Goal: Information Seeking & Learning: Learn about a topic

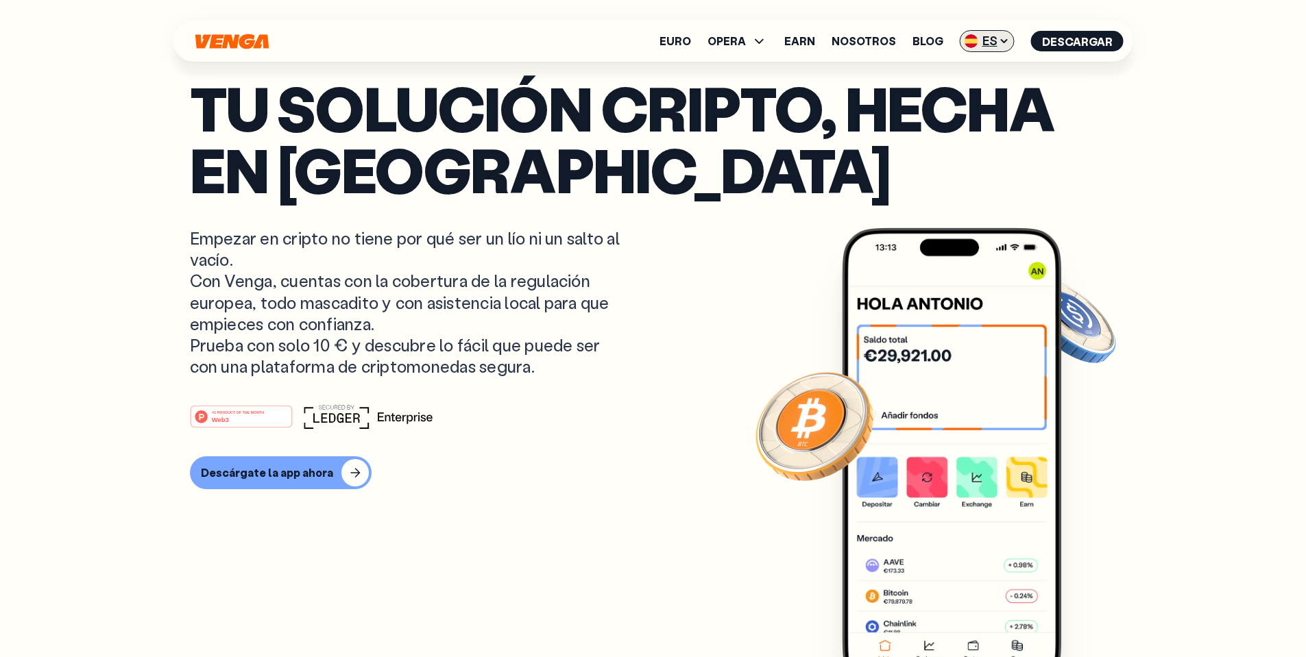
drag, startPoint x: 981, startPoint y: 38, endPoint x: 990, endPoint y: 49, distance: 13.6
click at [980, 38] on span "ES" at bounding box center [987, 41] width 55 height 22
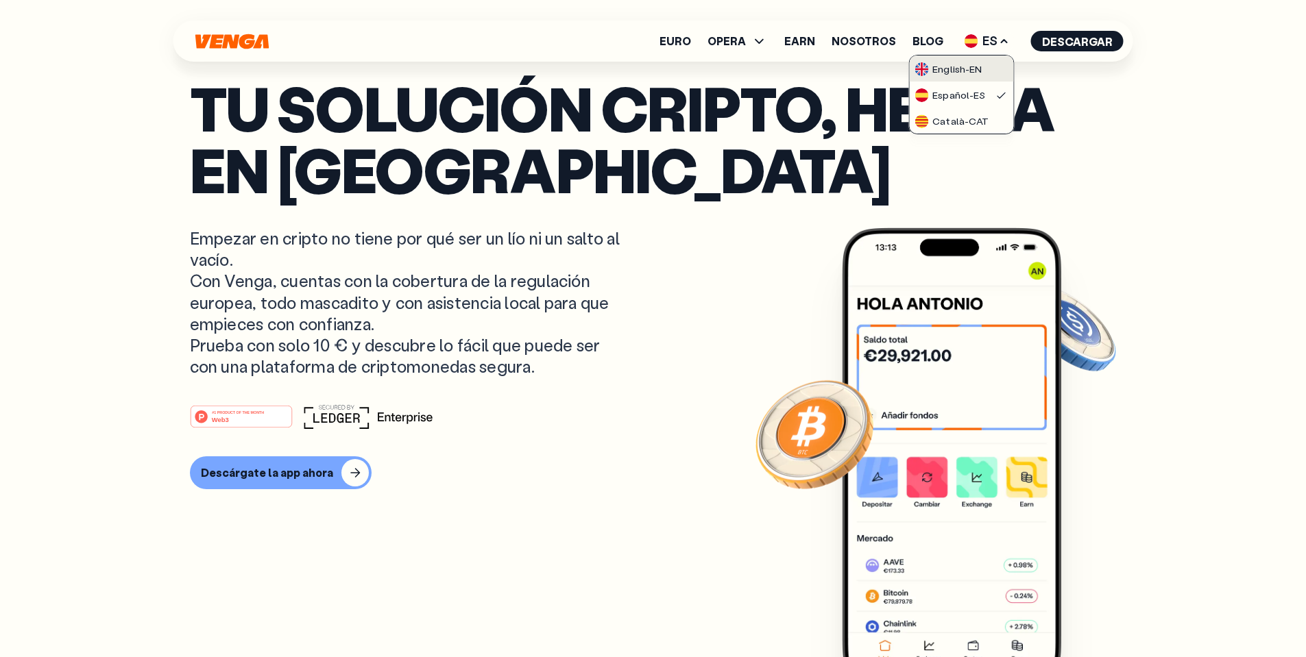
click at [980, 66] on div "English - EN" at bounding box center [948, 69] width 67 height 14
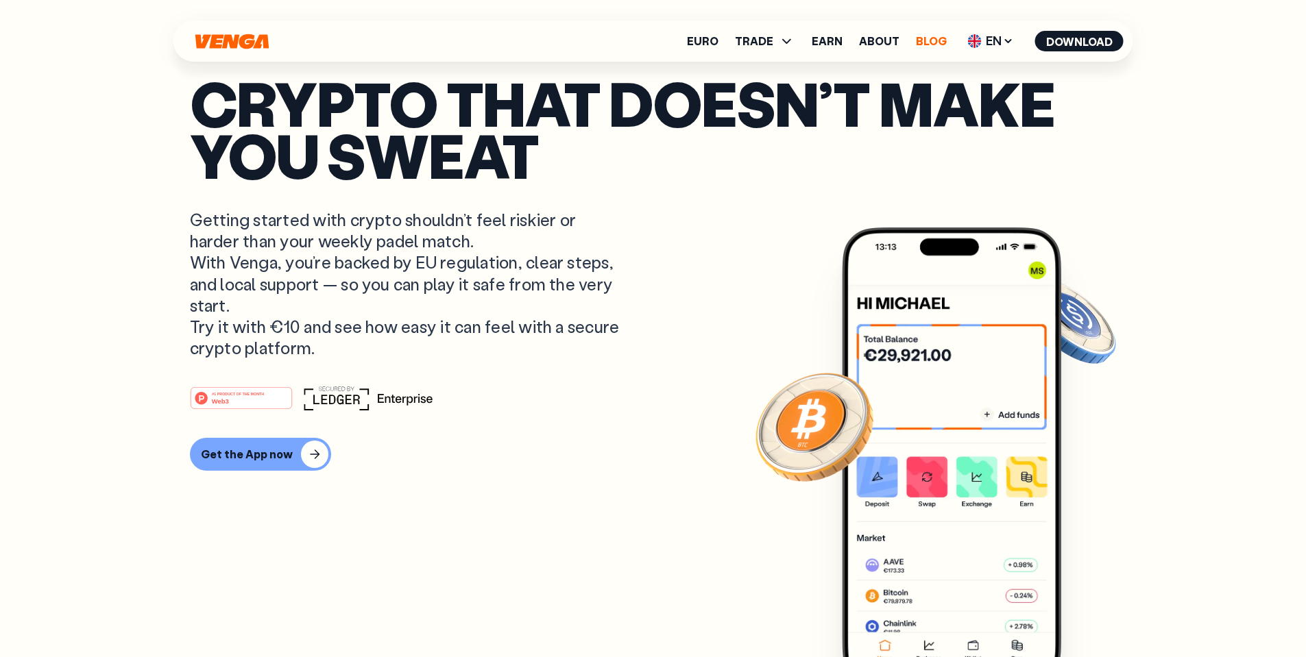
click at [930, 39] on link "Blog" at bounding box center [931, 41] width 31 height 11
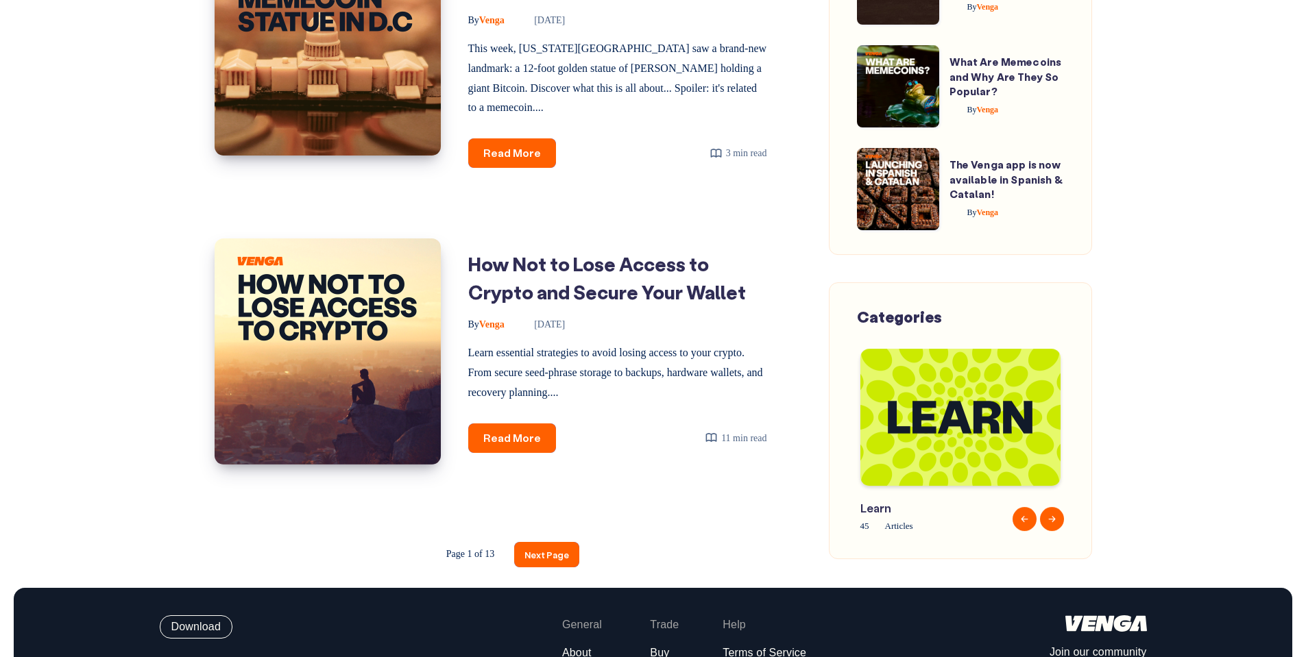
scroll to position [2008, 0]
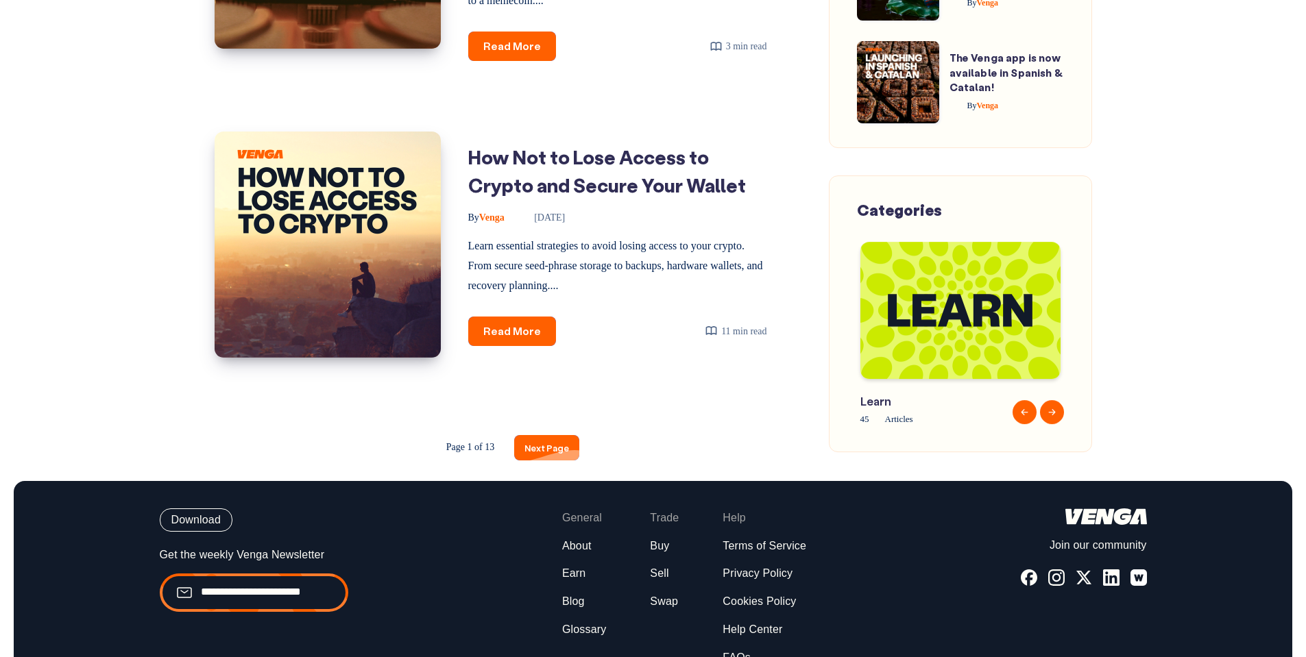
click at [545, 435] on link "Next Page" at bounding box center [546, 447] width 65 height 25
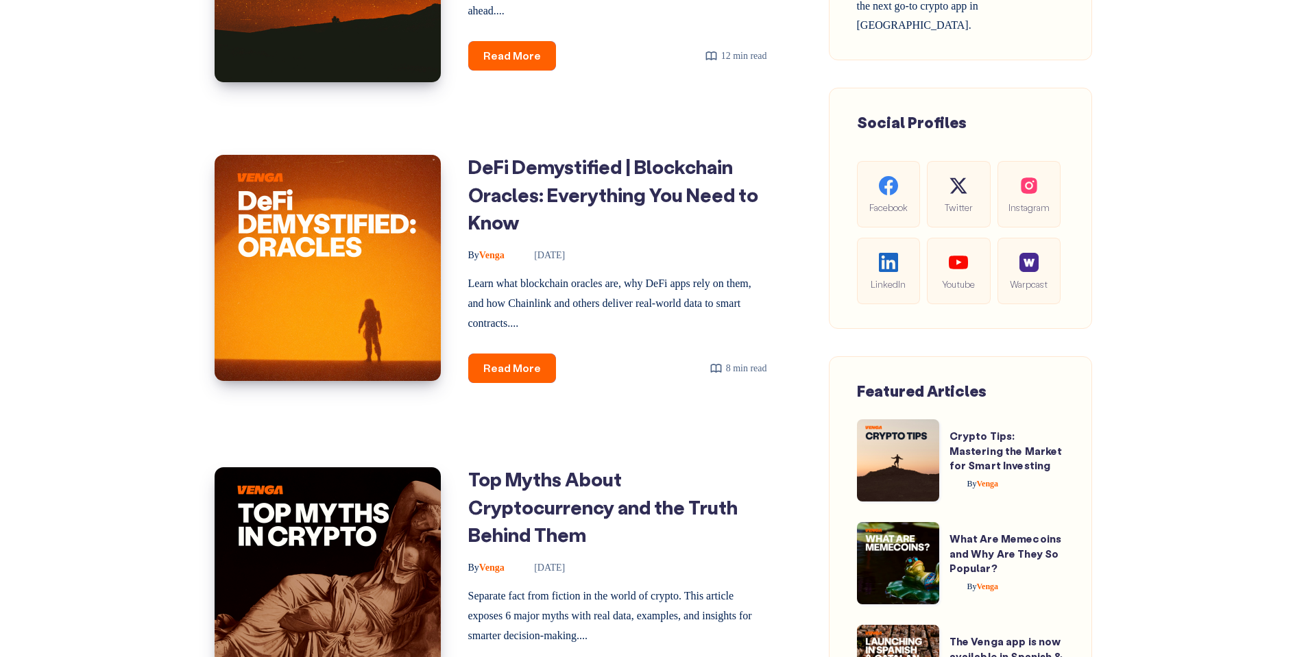
scroll to position [754, 0]
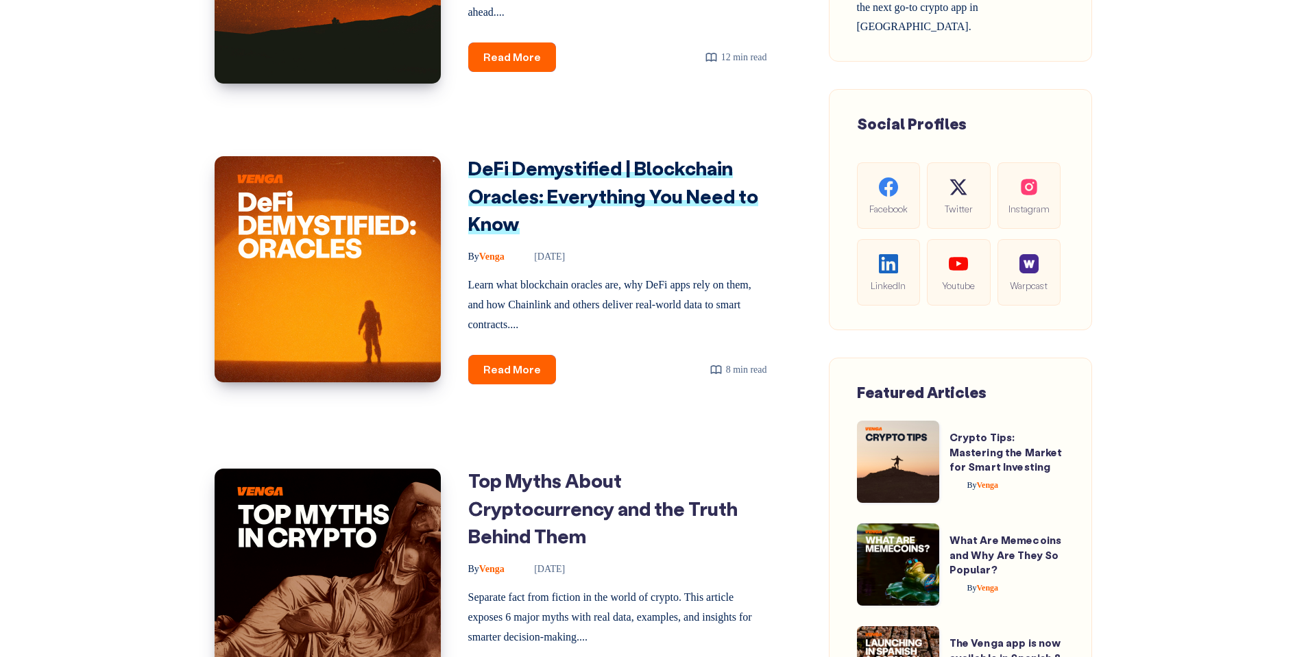
click at [533, 189] on link "DeFi Demystified | Blockchain Oracles: Everything You Need to Know" at bounding box center [613, 196] width 290 height 80
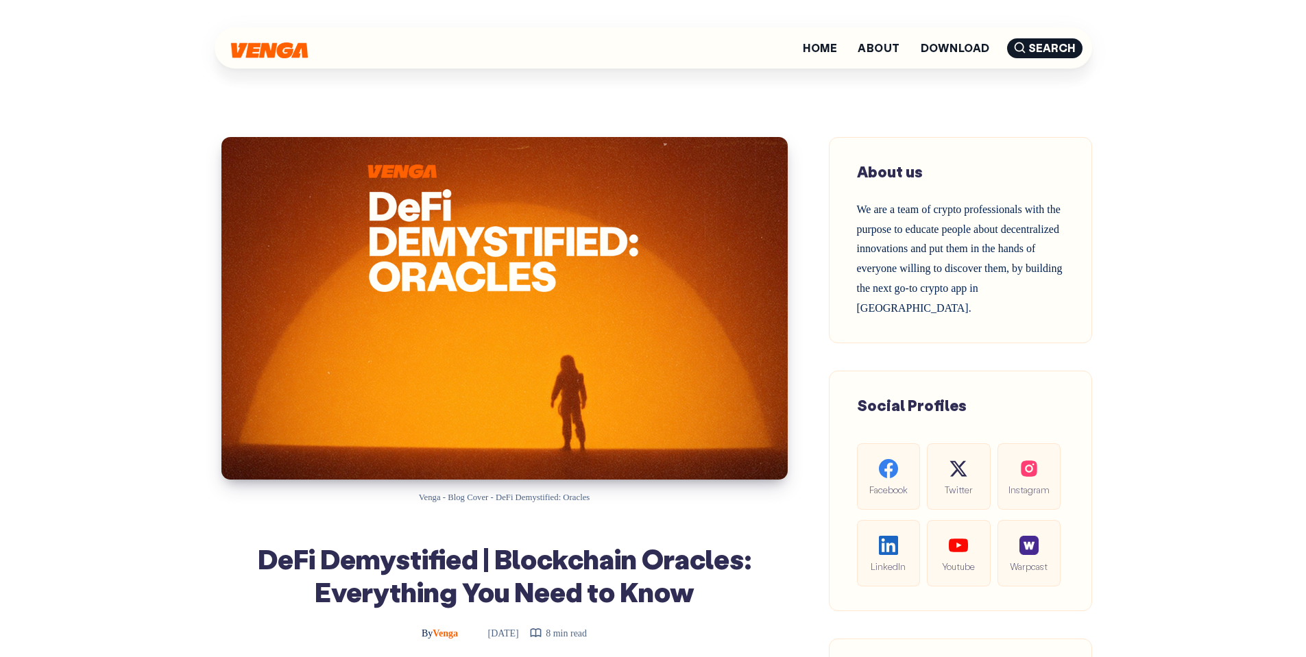
click at [285, 42] on div at bounding box center [269, 48] width 77 height 21
click at [284, 47] on img at bounding box center [269, 49] width 77 height 16
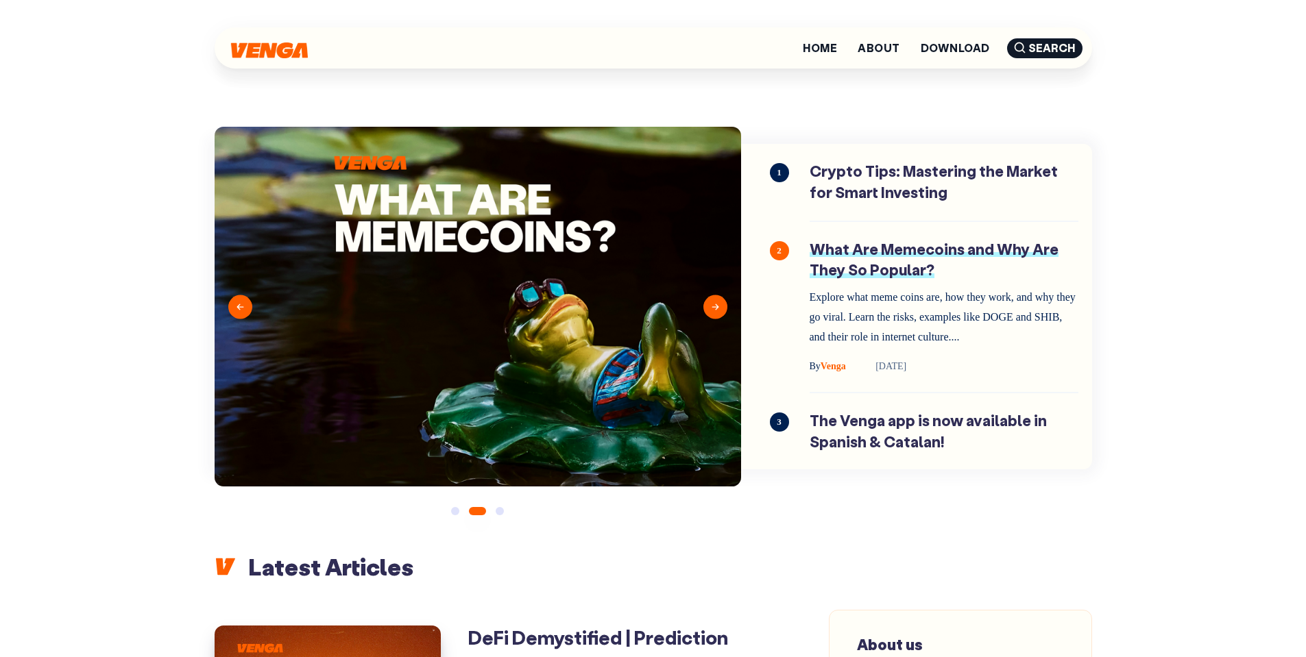
click at [873, 261] on link "What Are Memecoins and Why Are They So Popular?" at bounding box center [944, 307] width 269 height 136
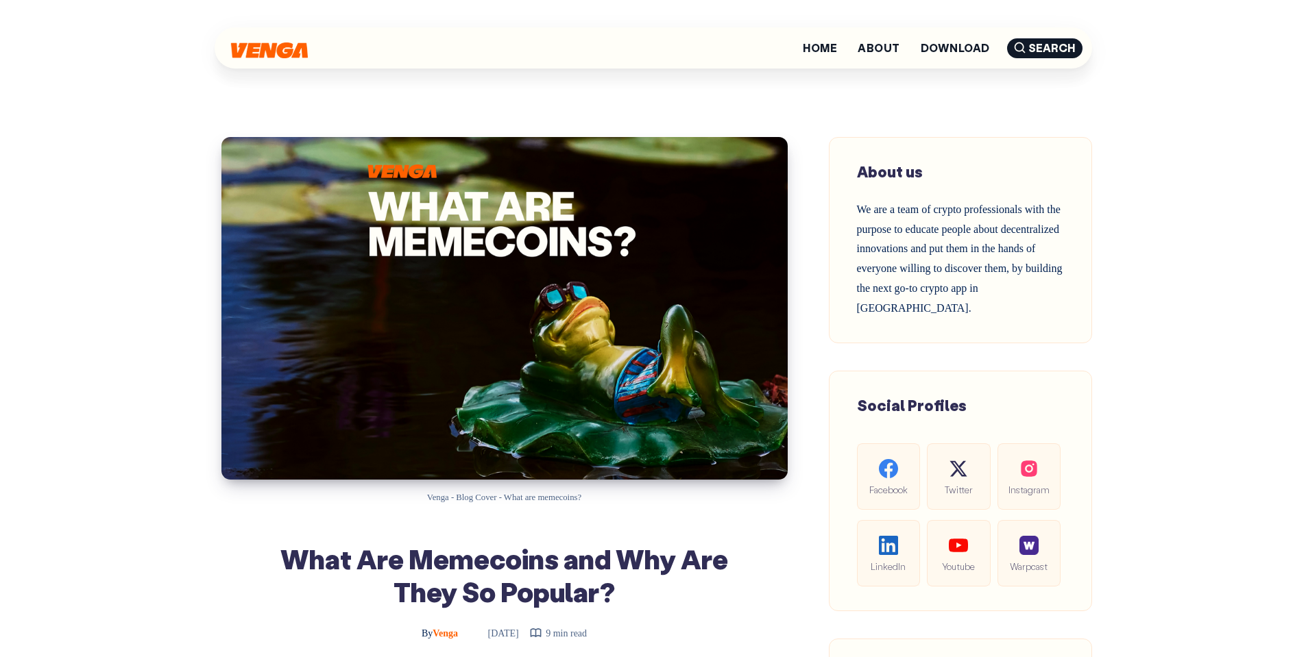
click at [269, 38] on div at bounding box center [269, 48] width 77 height 21
click at [267, 43] on img at bounding box center [269, 49] width 77 height 16
